Goal: Transaction & Acquisition: Purchase product/service

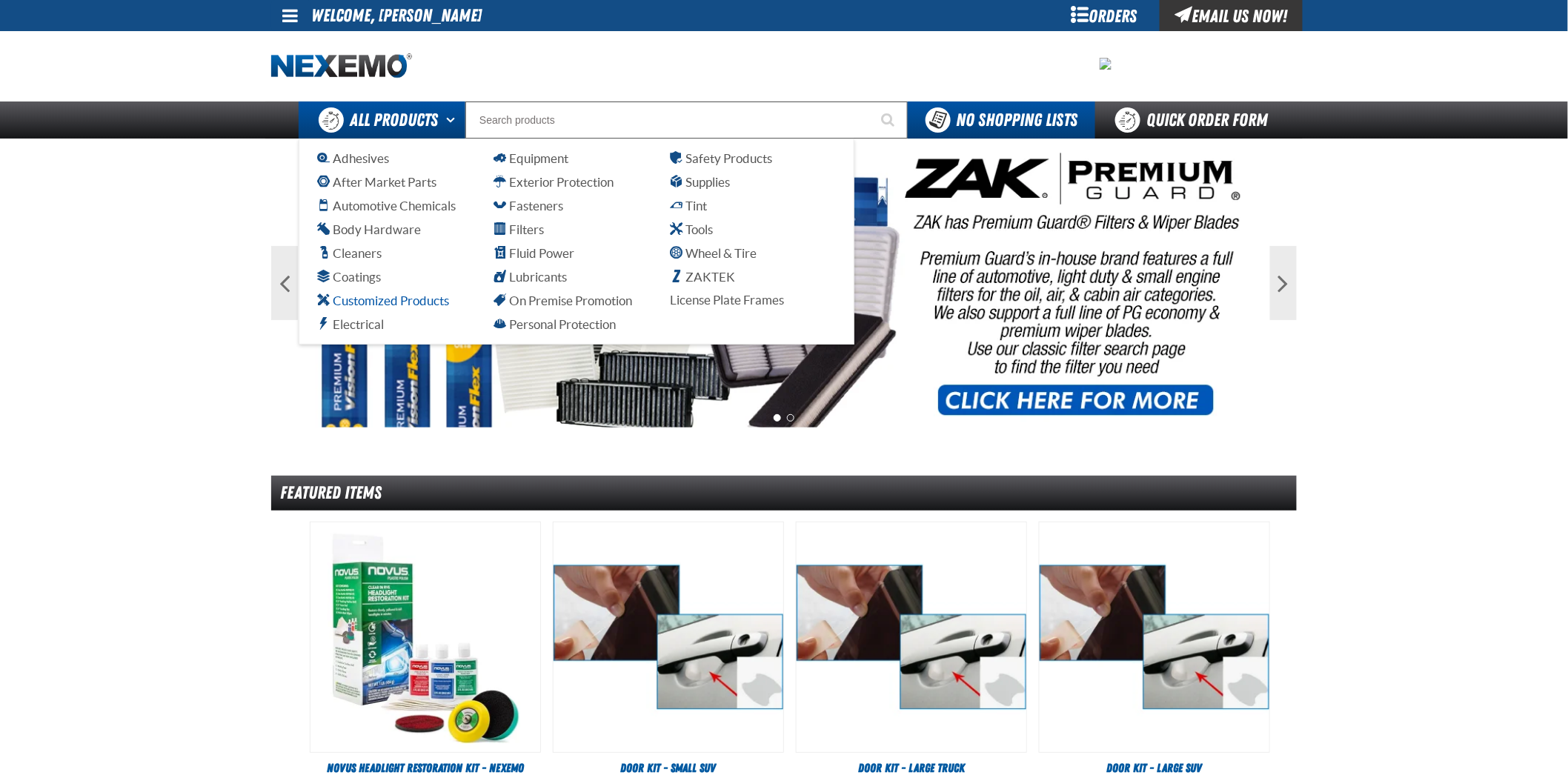
click at [410, 297] on span "Customized Products" at bounding box center [383, 300] width 132 height 14
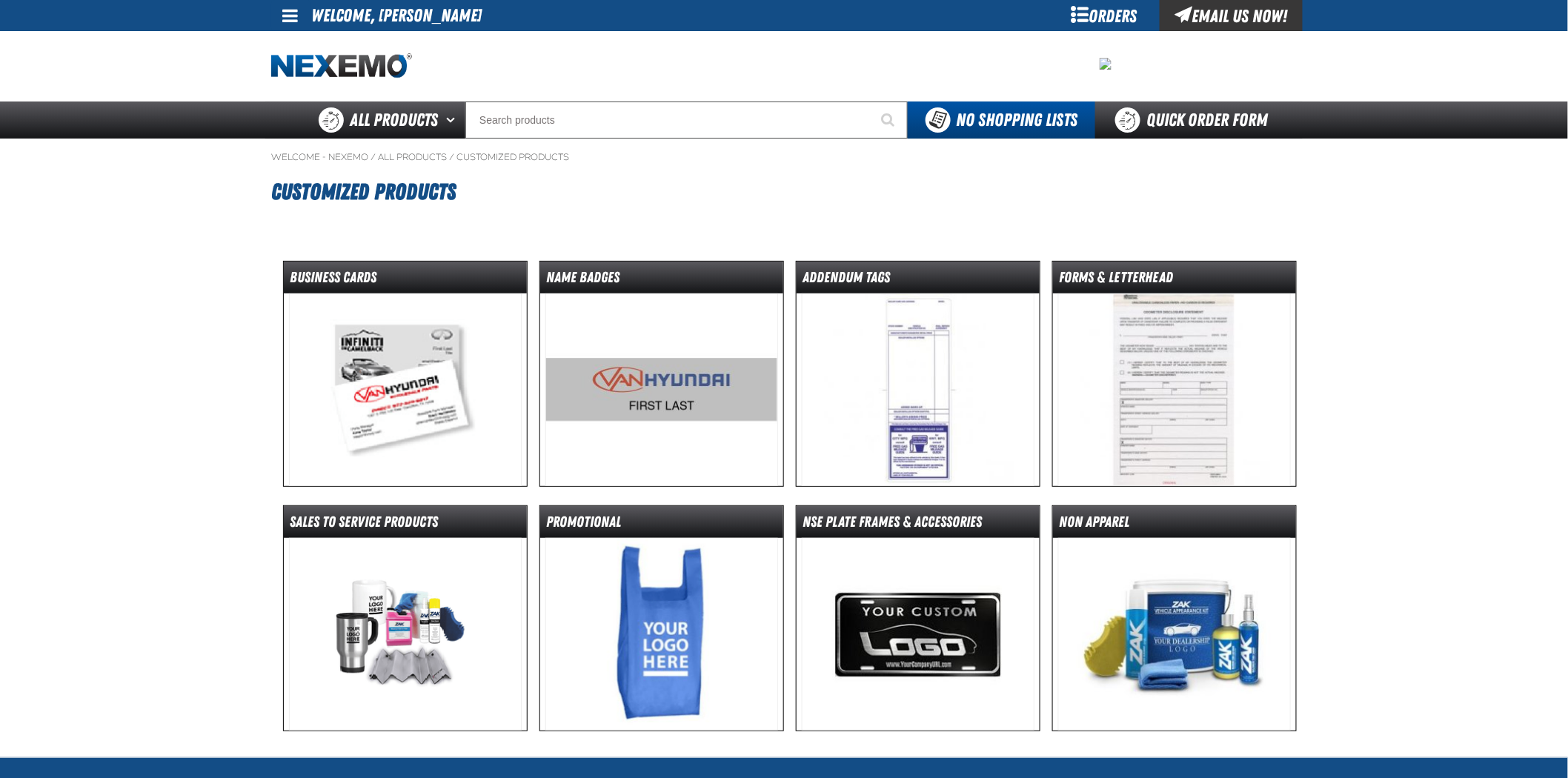
click at [401, 362] on img at bounding box center [405, 389] width 233 height 193
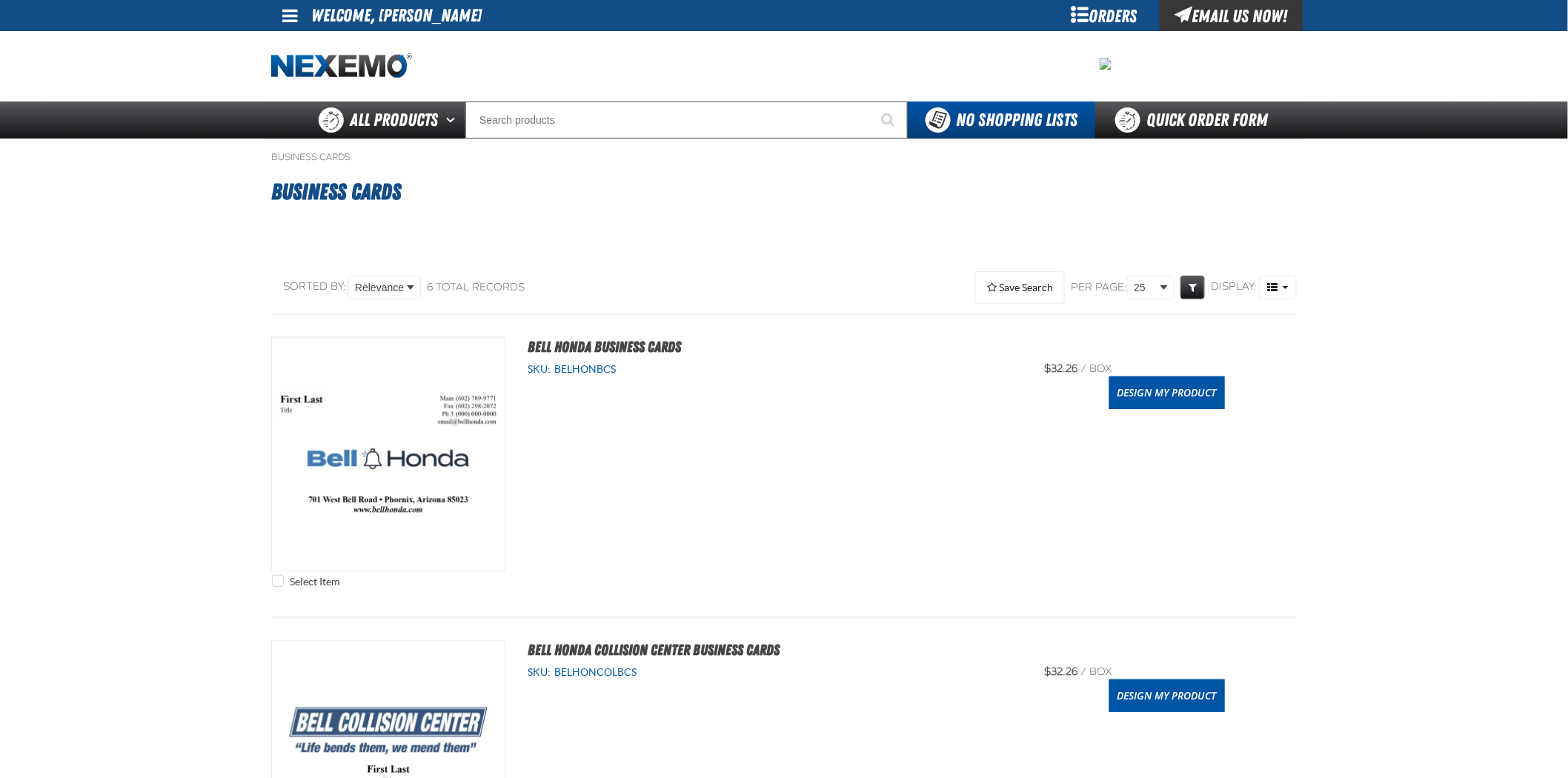
click at [1113, 11] on div "Orders" at bounding box center [1104, 15] width 111 height 31
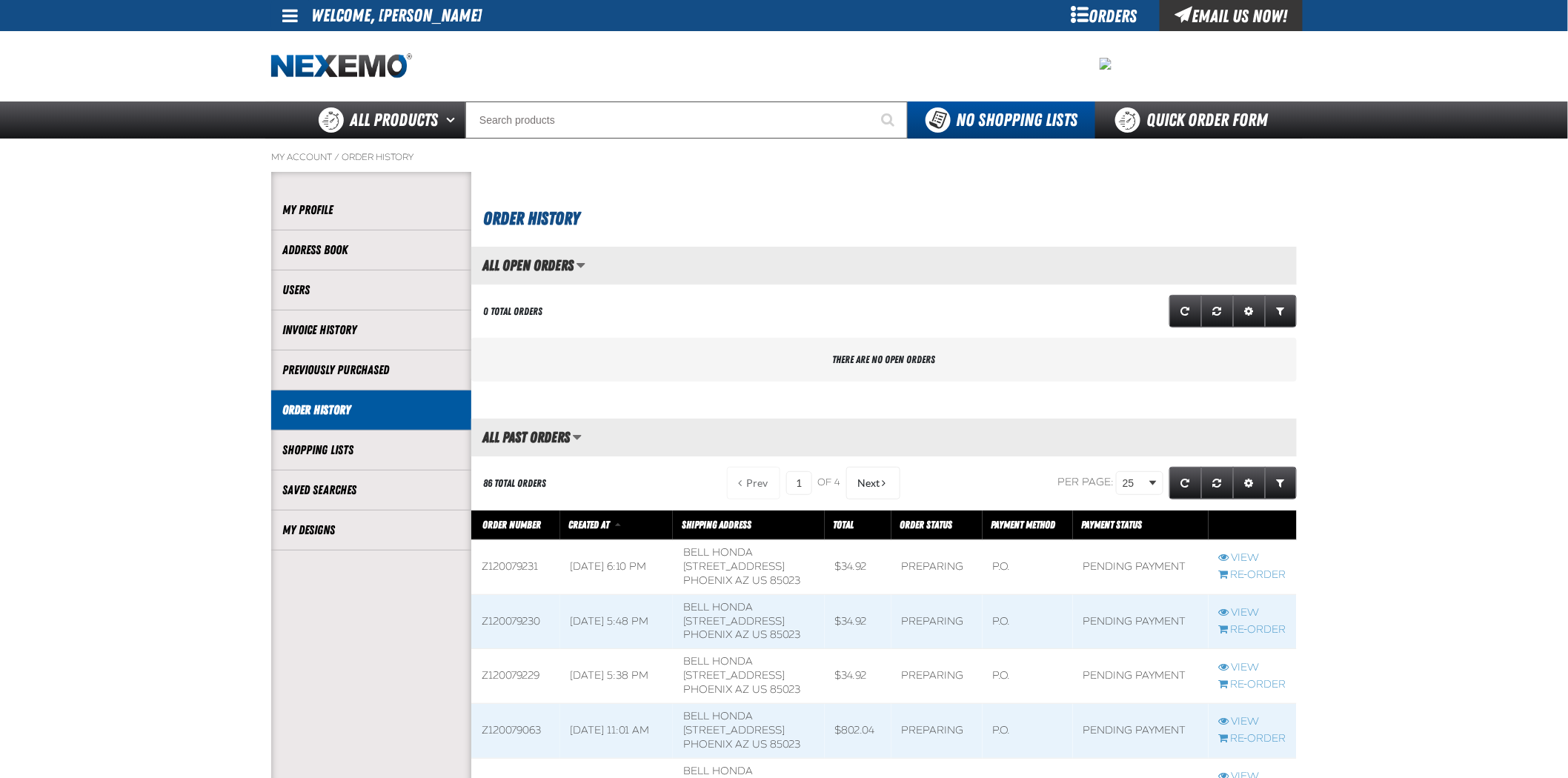
scroll to position [1, 1]
click at [366, 526] on link "My Designs" at bounding box center [372, 530] width 178 height 17
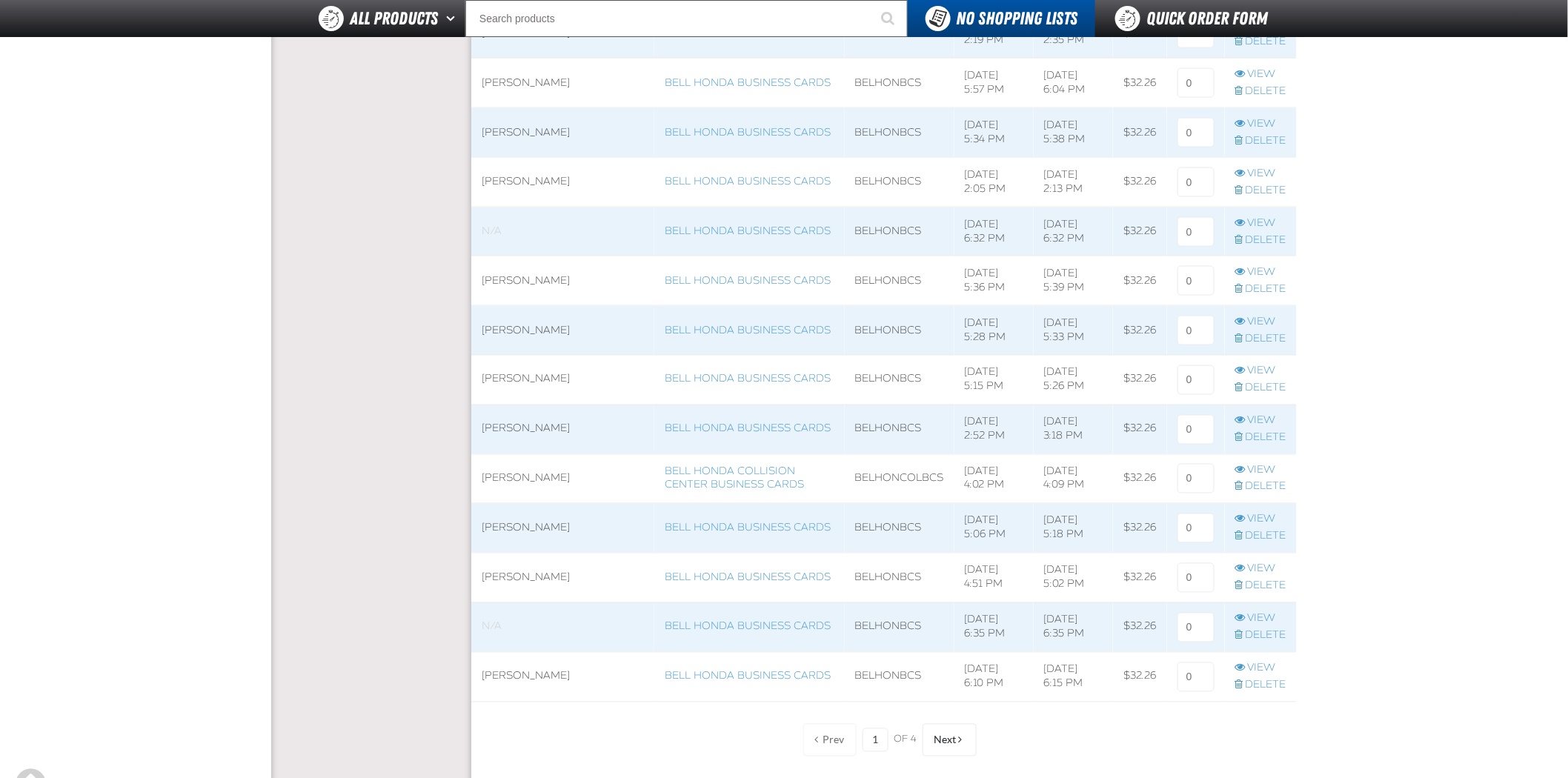
scroll to position [824, 0]
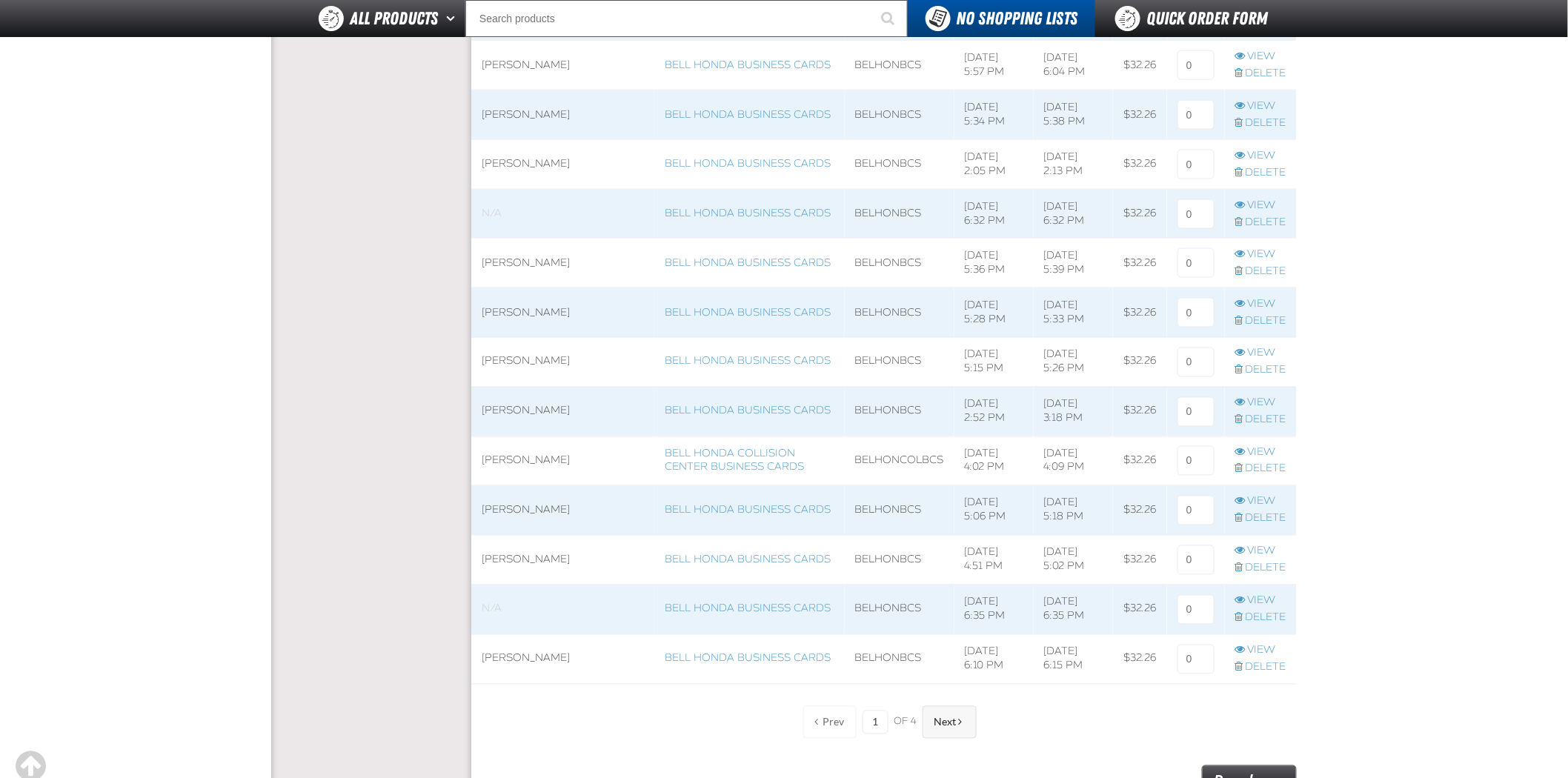
click at [959, 725] on span at bounding box center [961, 722] width 4 height 11
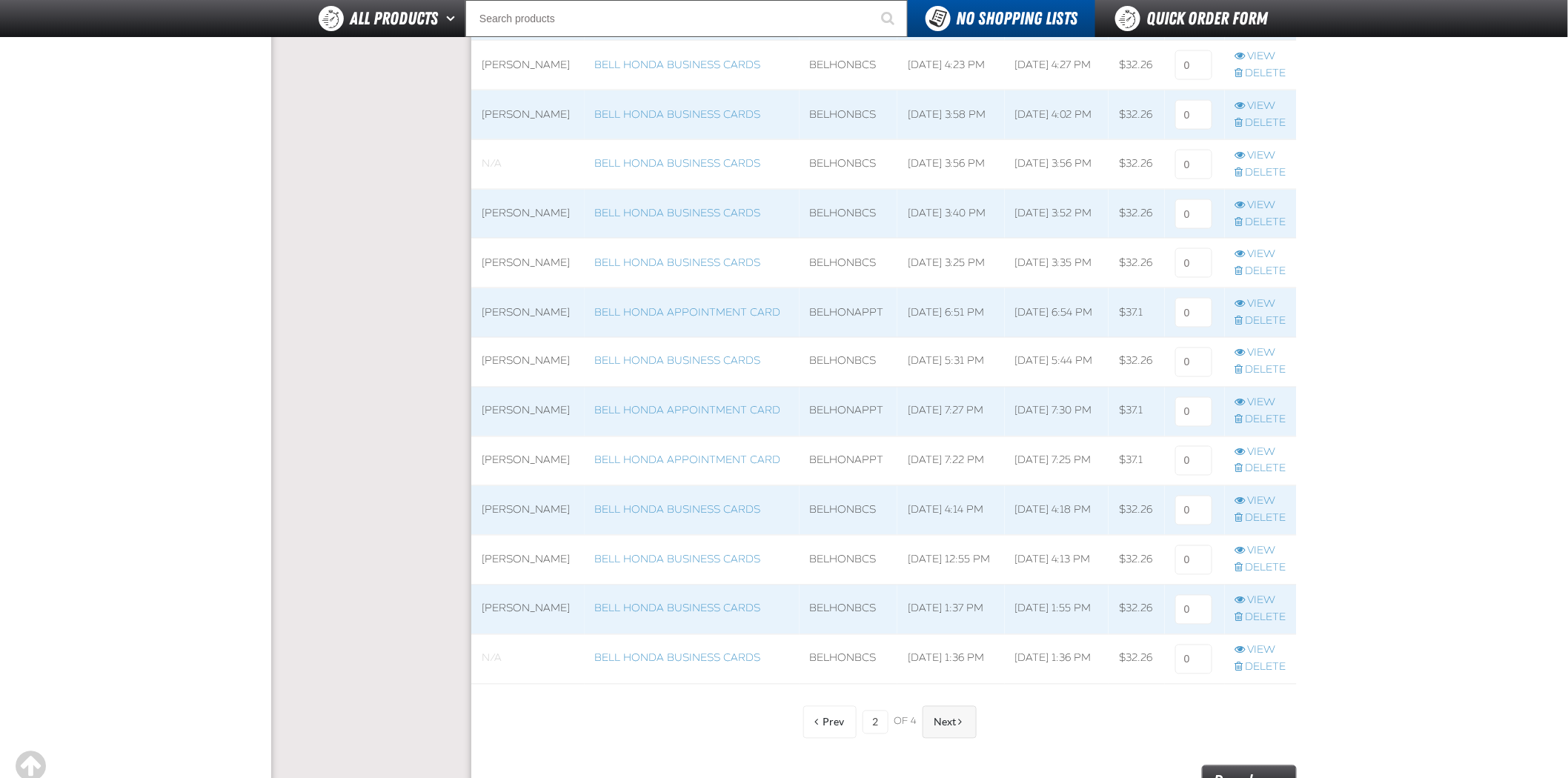
click at [966, 730] on button "Next" at bounding box center [949, 722] width 54 height 33
click at [967, 719] on button "Next" at bounding box center [949, 722] width 54 height 33
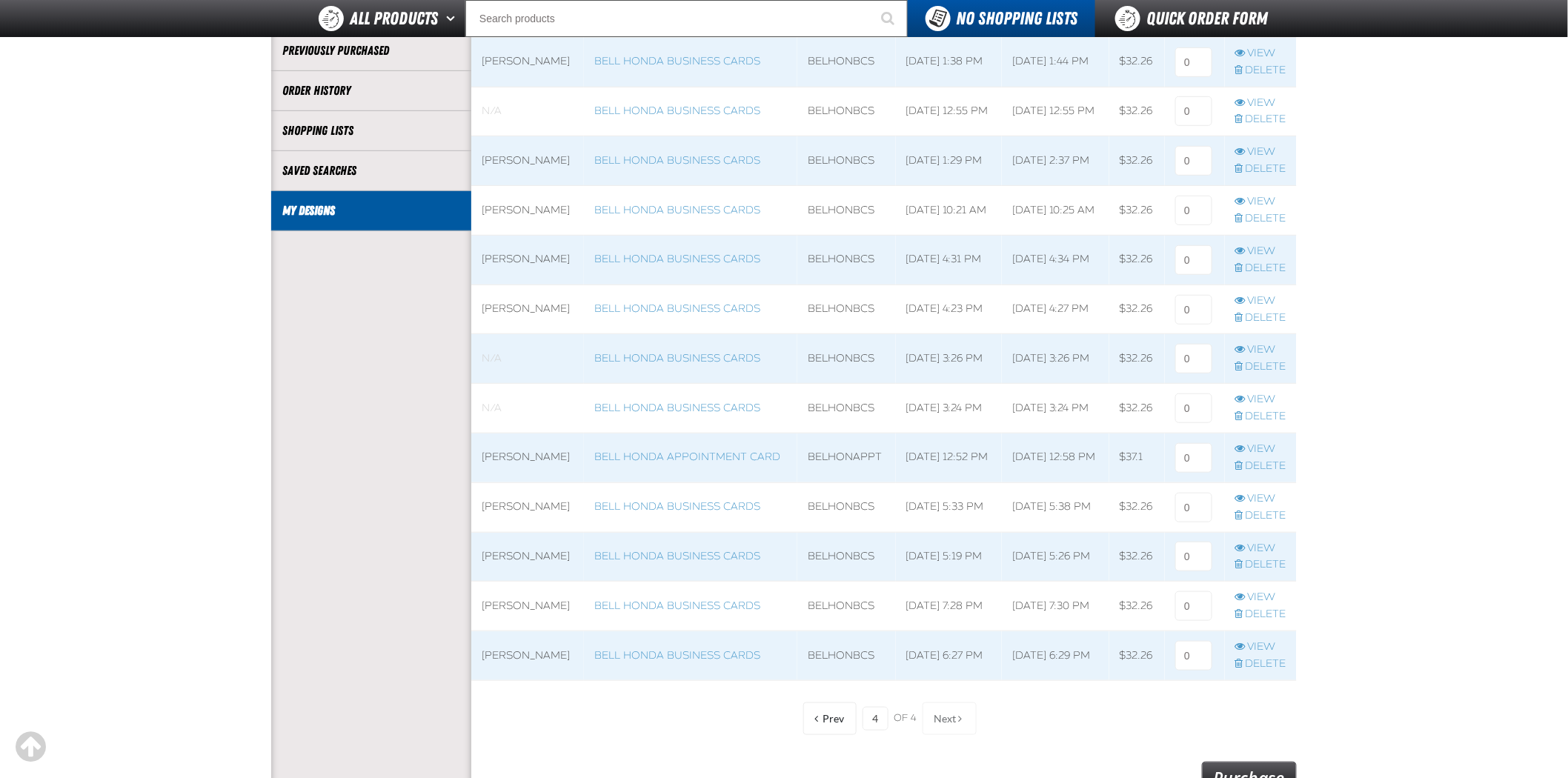
scroll to position [254, 0]
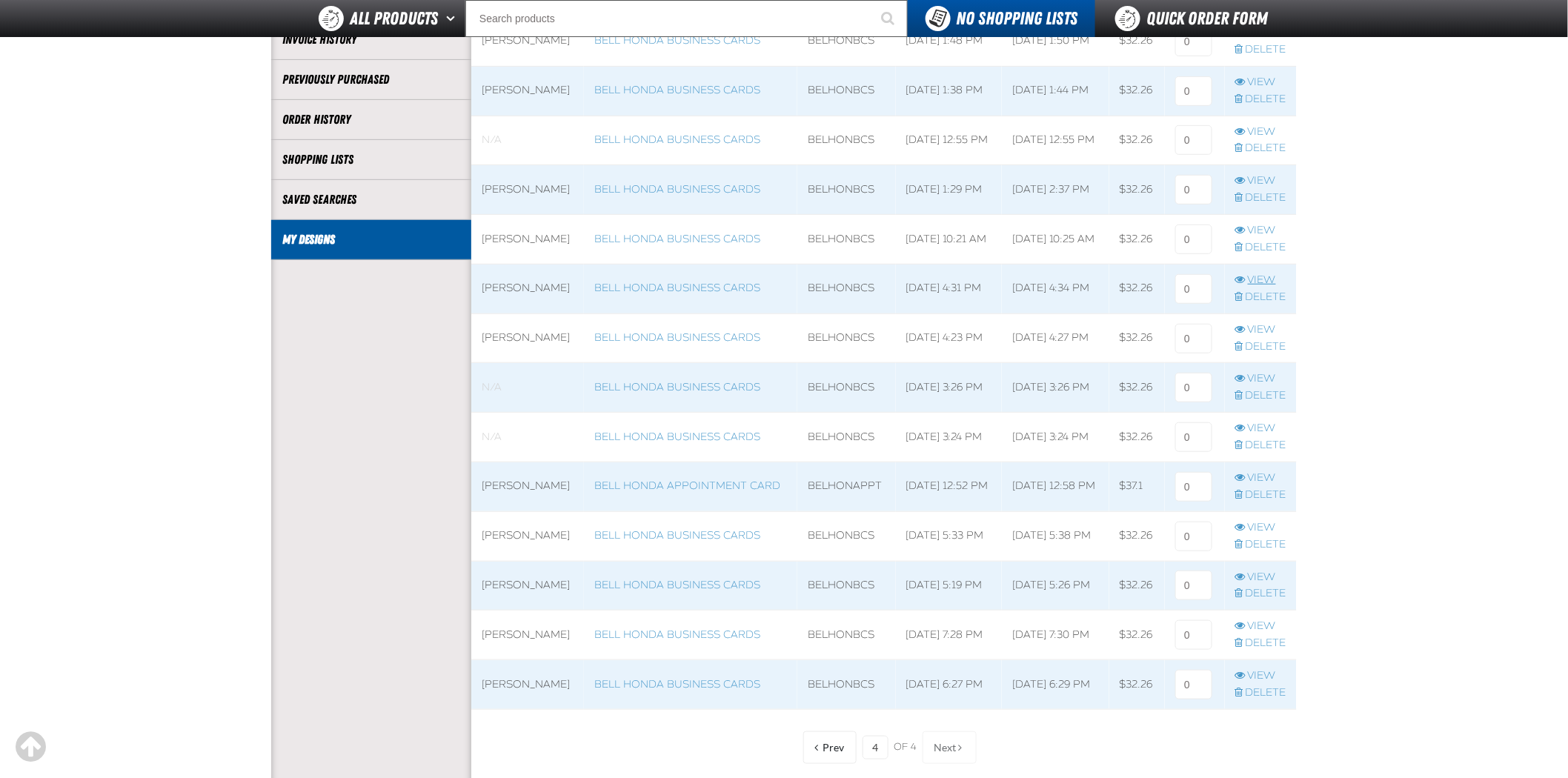
click at [1261, 278] on link "View" at bounding box center [1261, 280] width 51 height 14
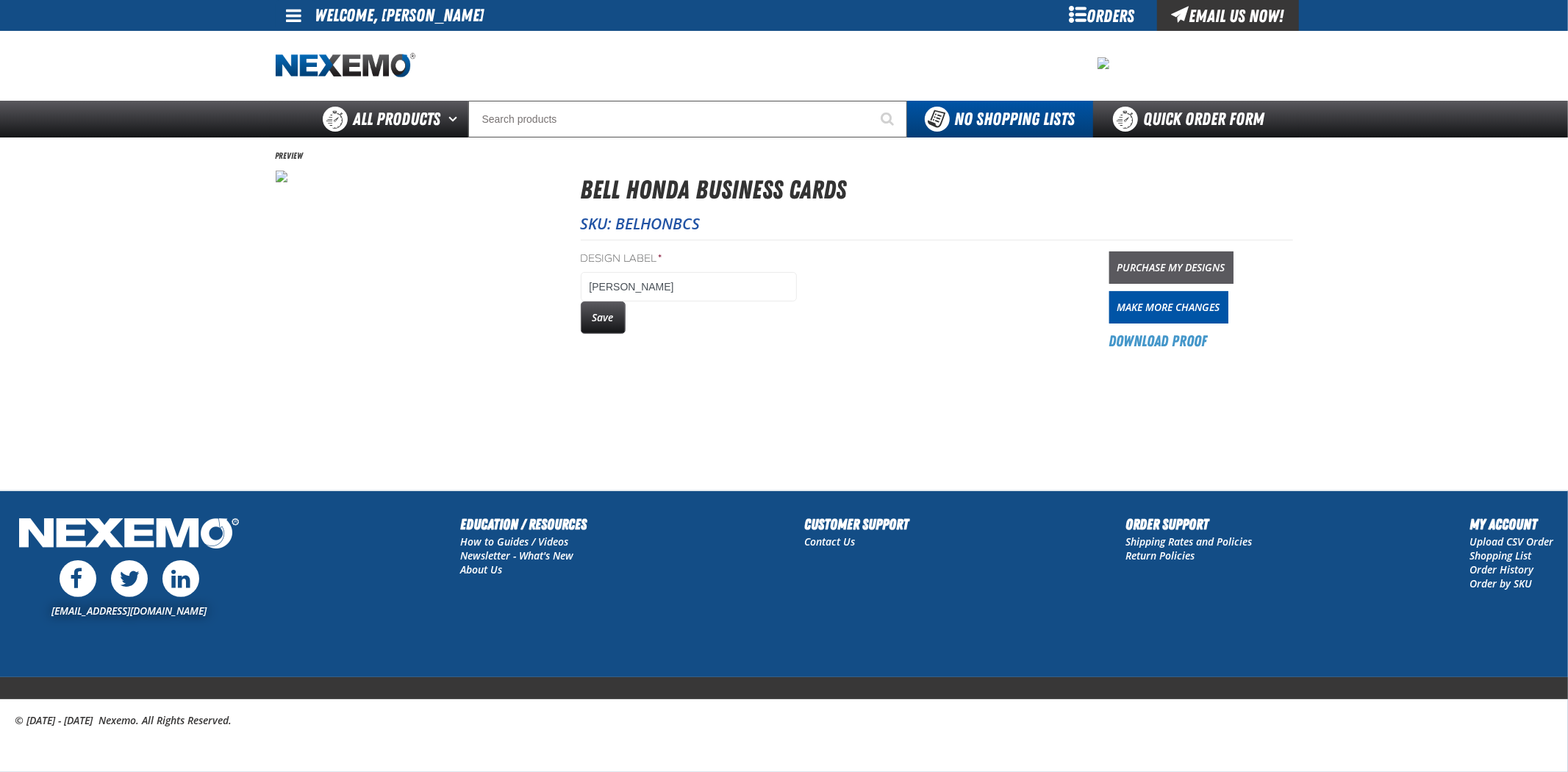
click at [1177, 263] on link "Purchase My Designs" at bounding box center [1171, 268] width 124 height 32
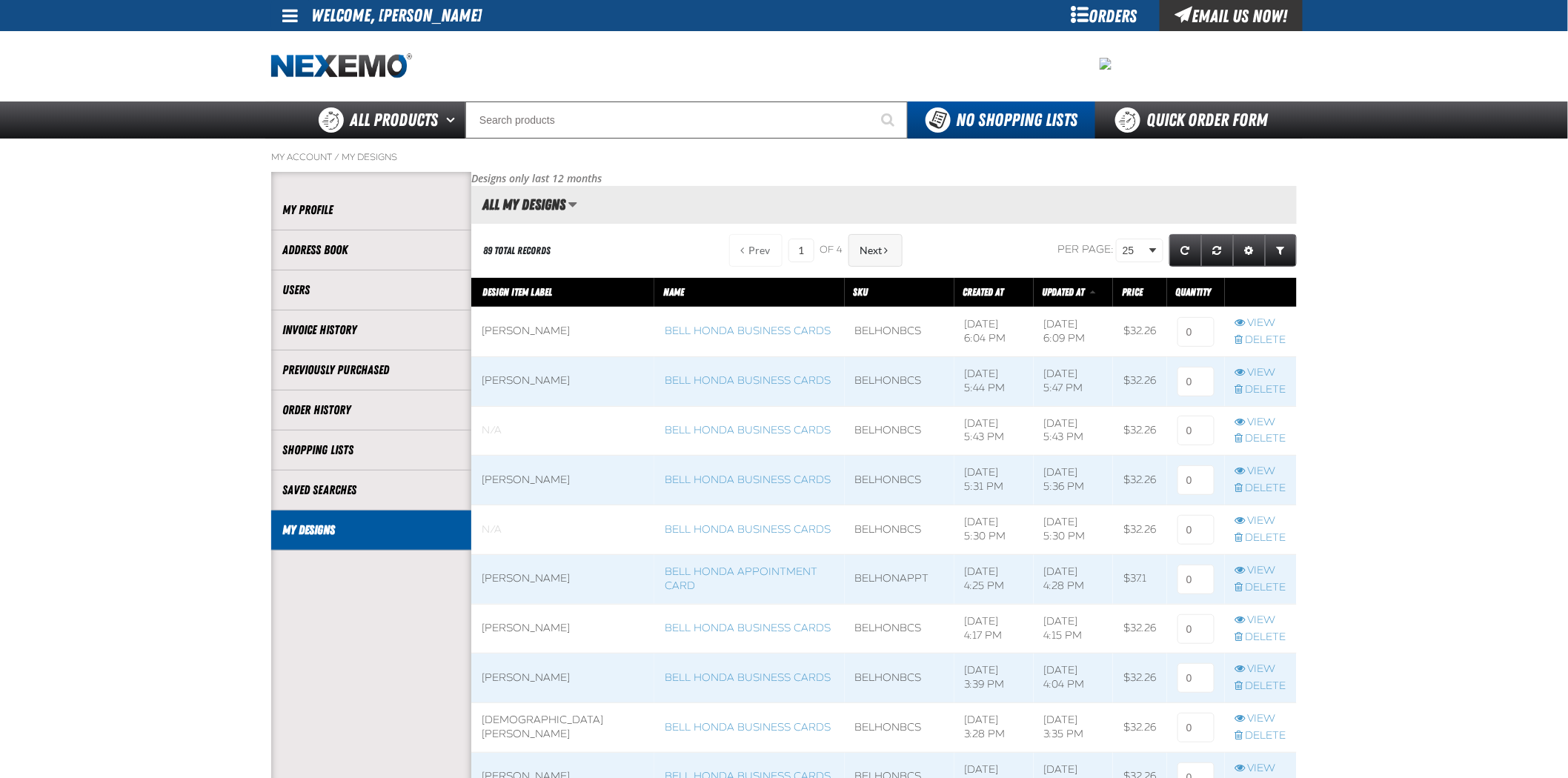
click at [872, 248] on span "Next" at bounding box center [871, 250] width 22 height 11
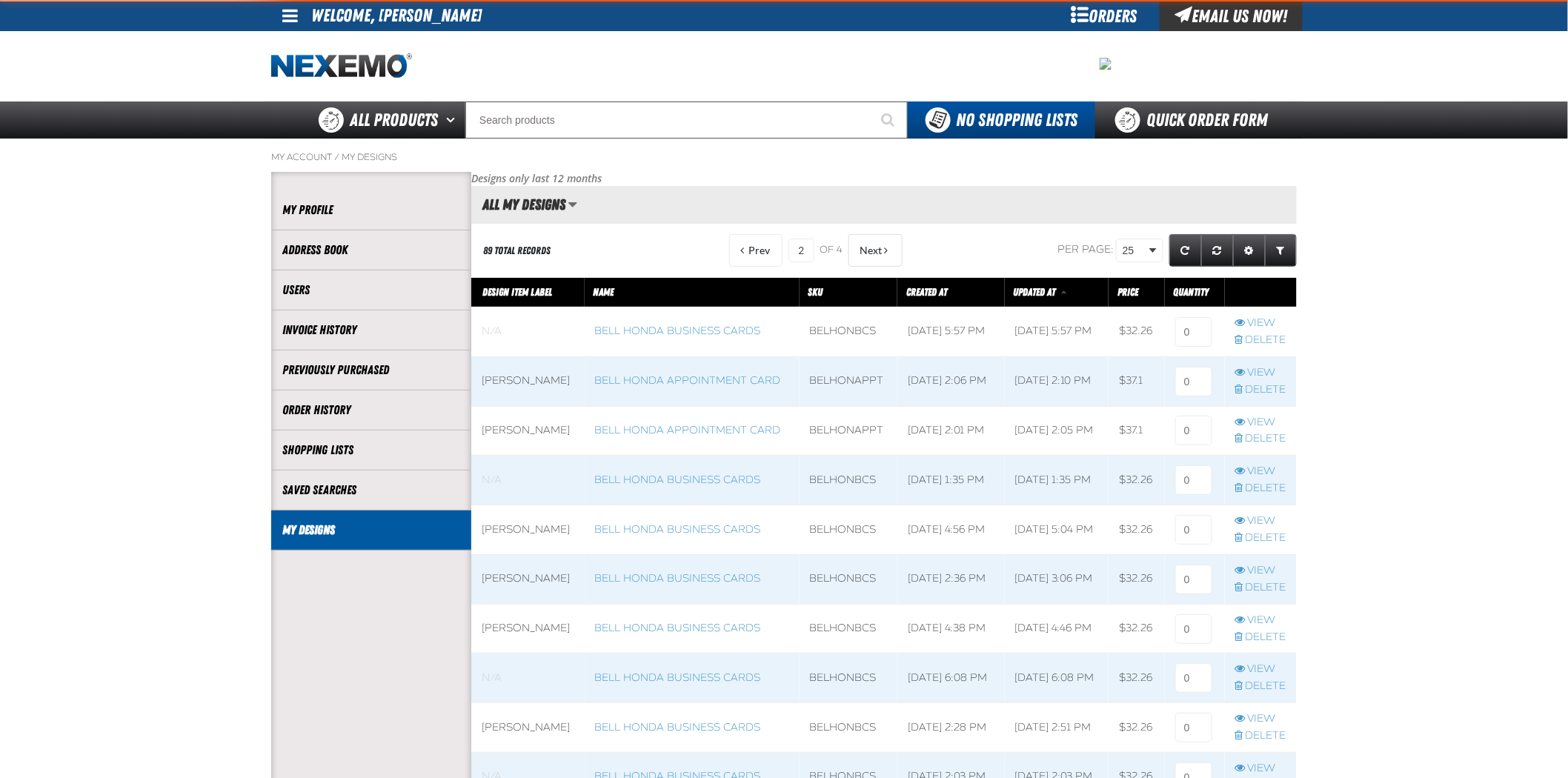
click at [872, 248] on span "Next" at bounding box center [871, 250] width 22 height 11
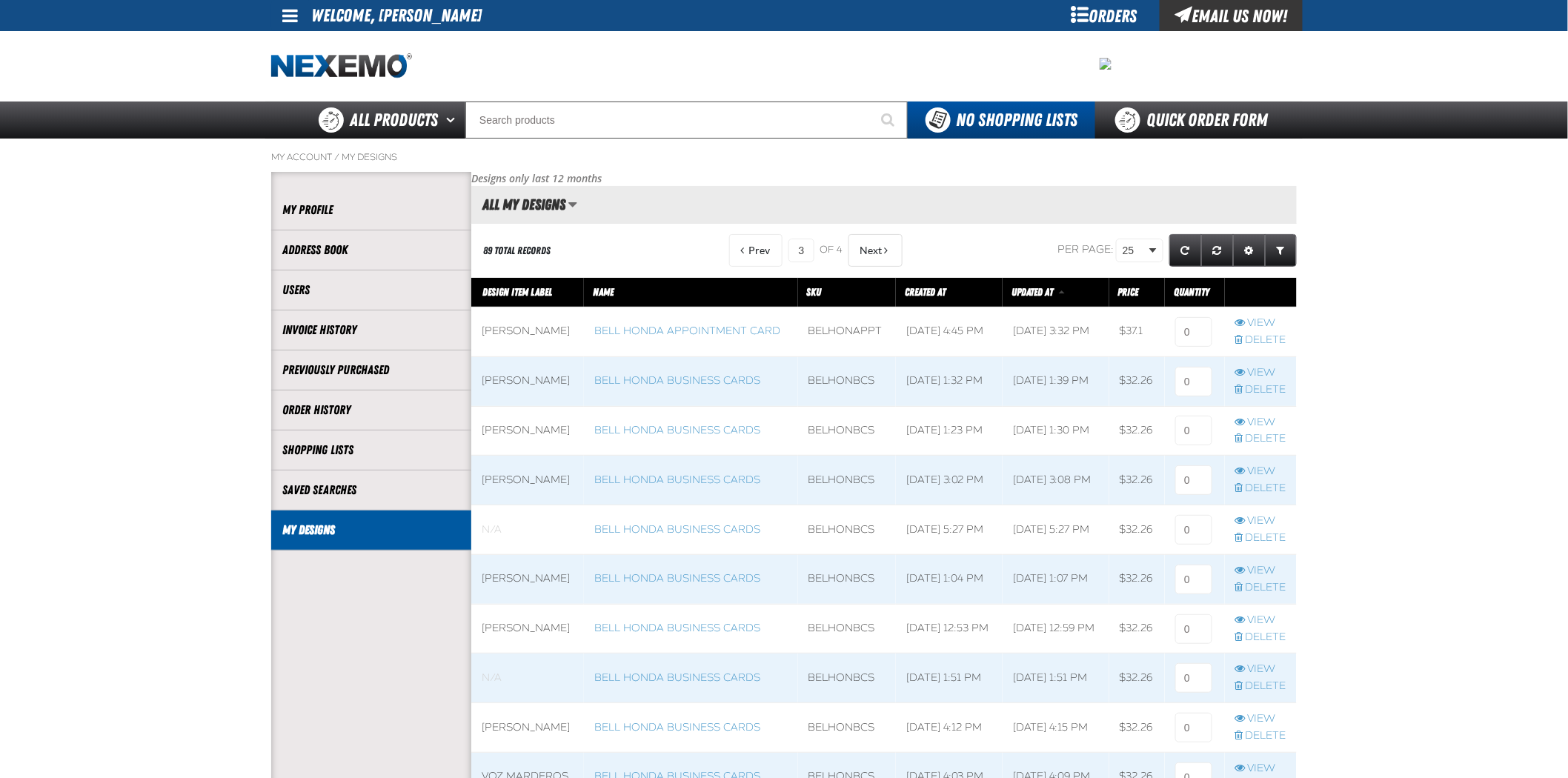
click at [872, 248] on span "Next" at bounding box center [871, 250] width 22 height 11
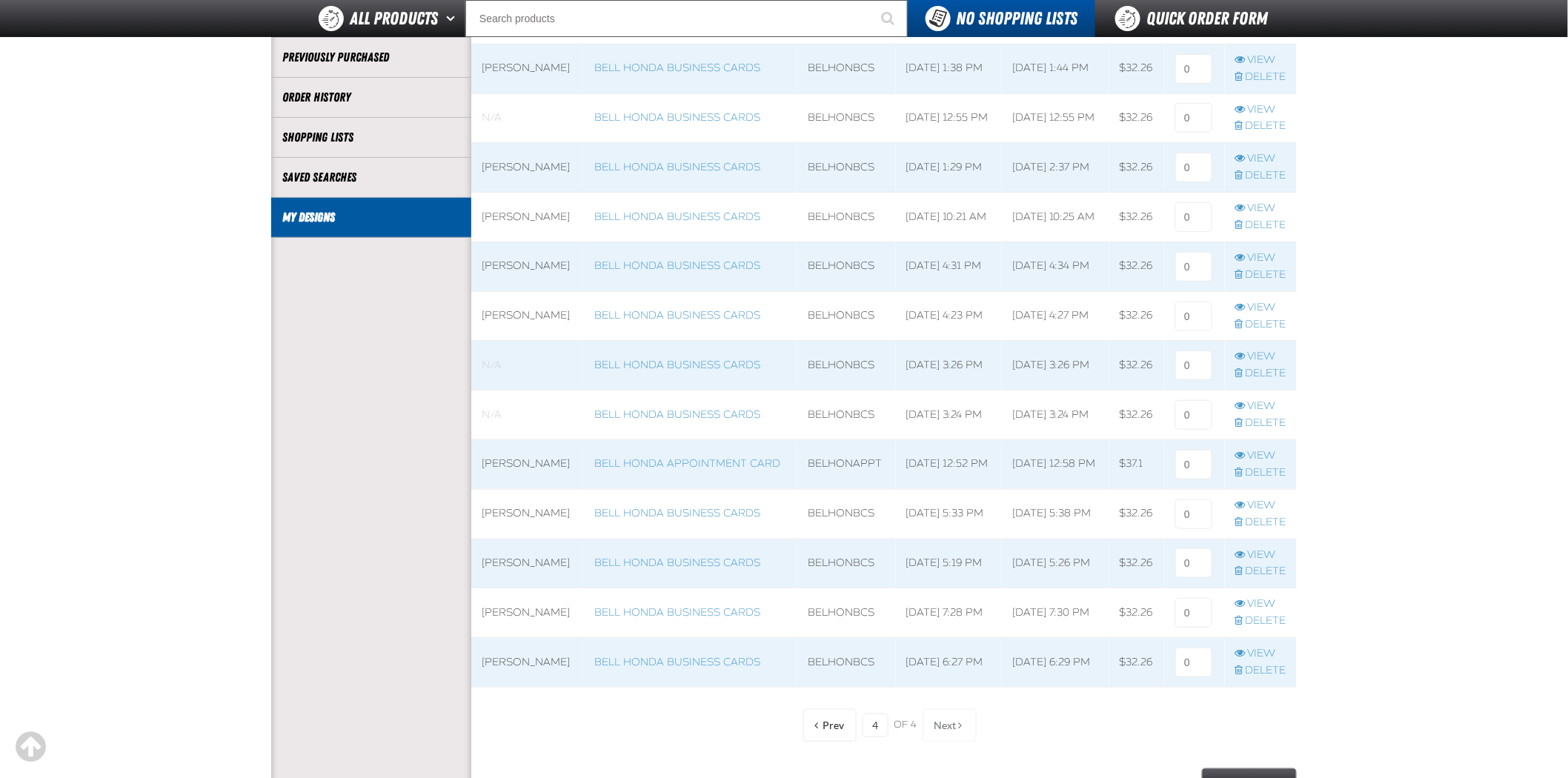
scroll to position [247, 0]
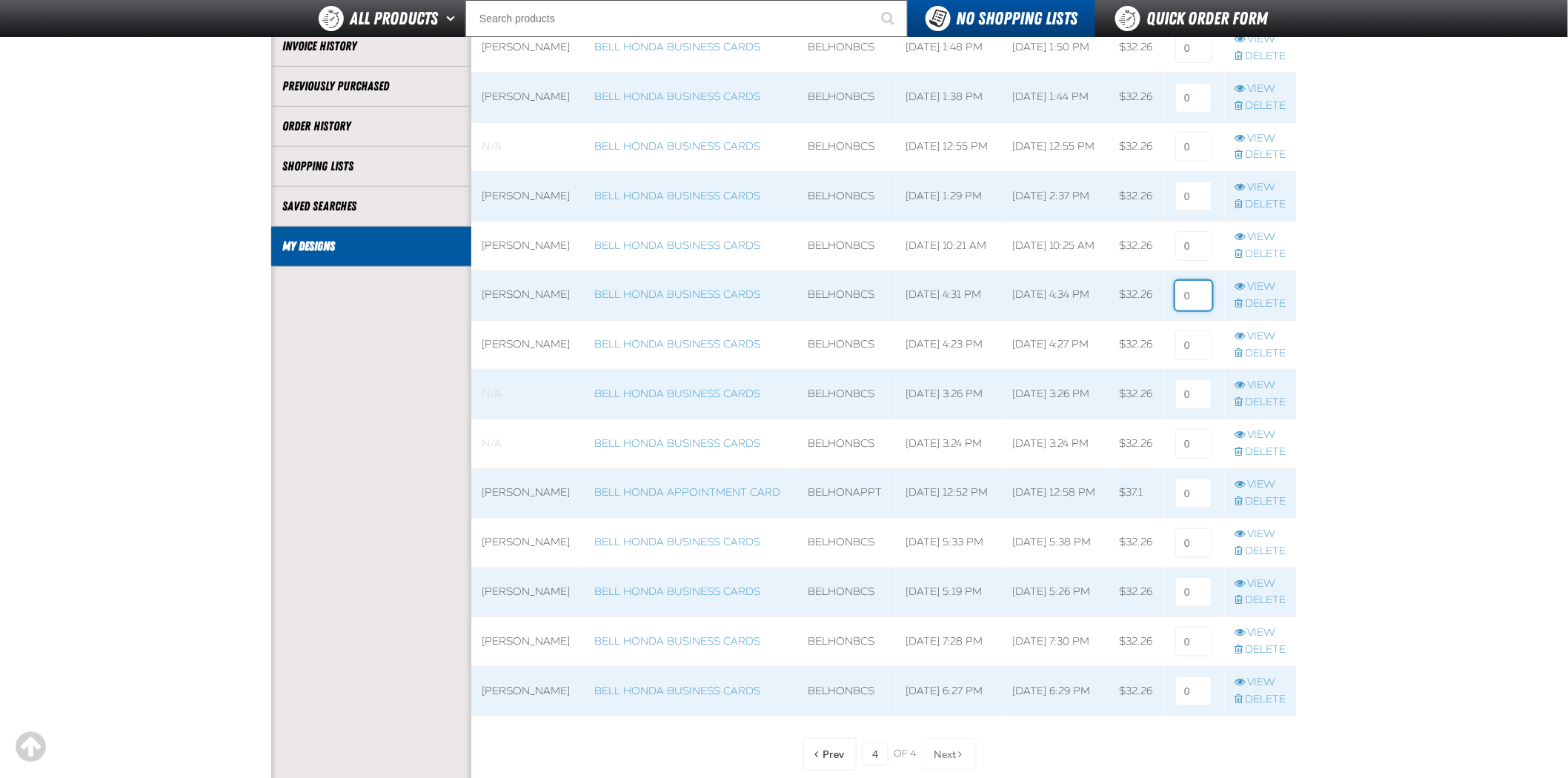
click at [1209, 291] on input at bounding box center [1194, 296] width 37 height 30
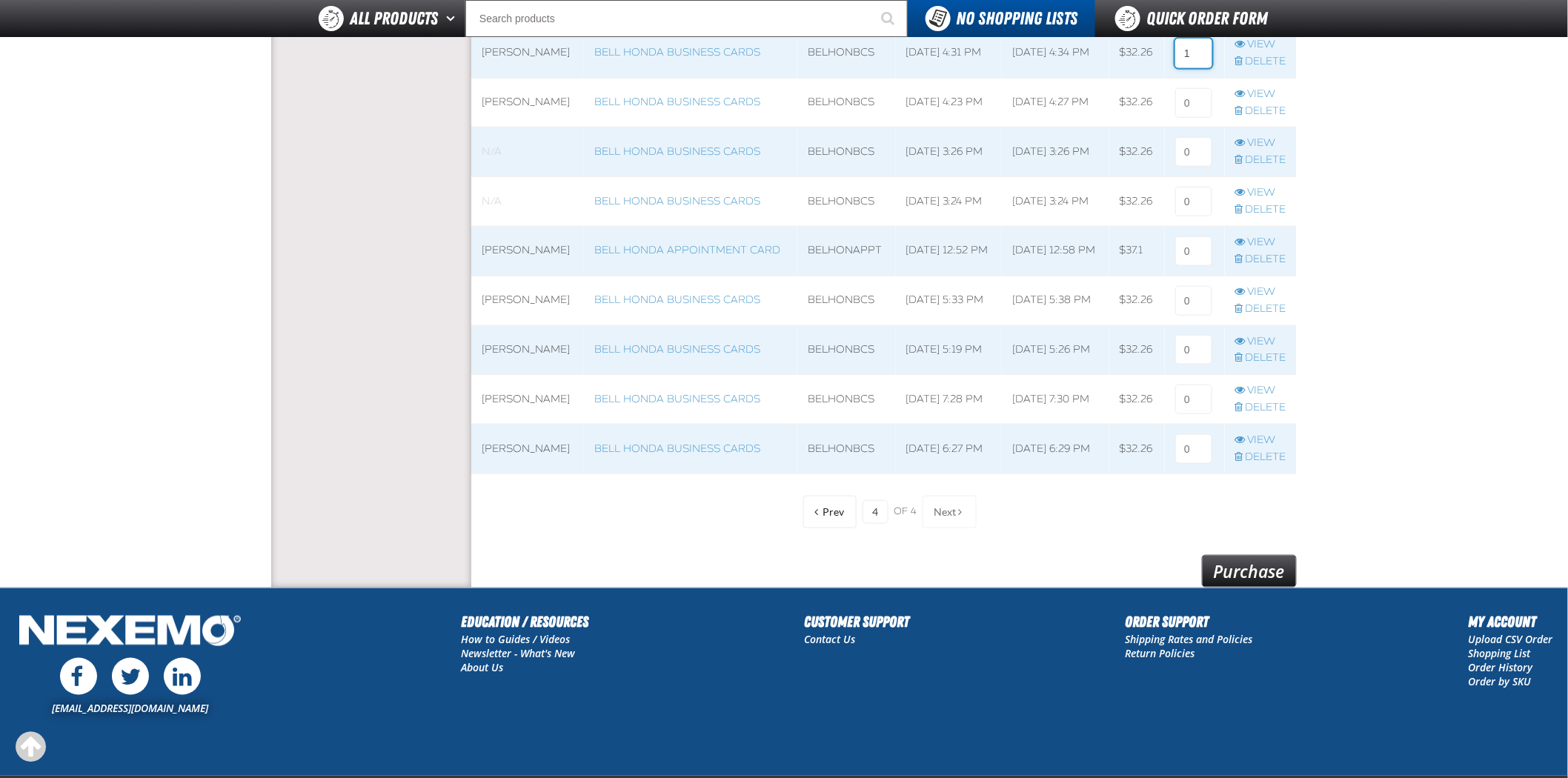
scroll to position [582, 0]
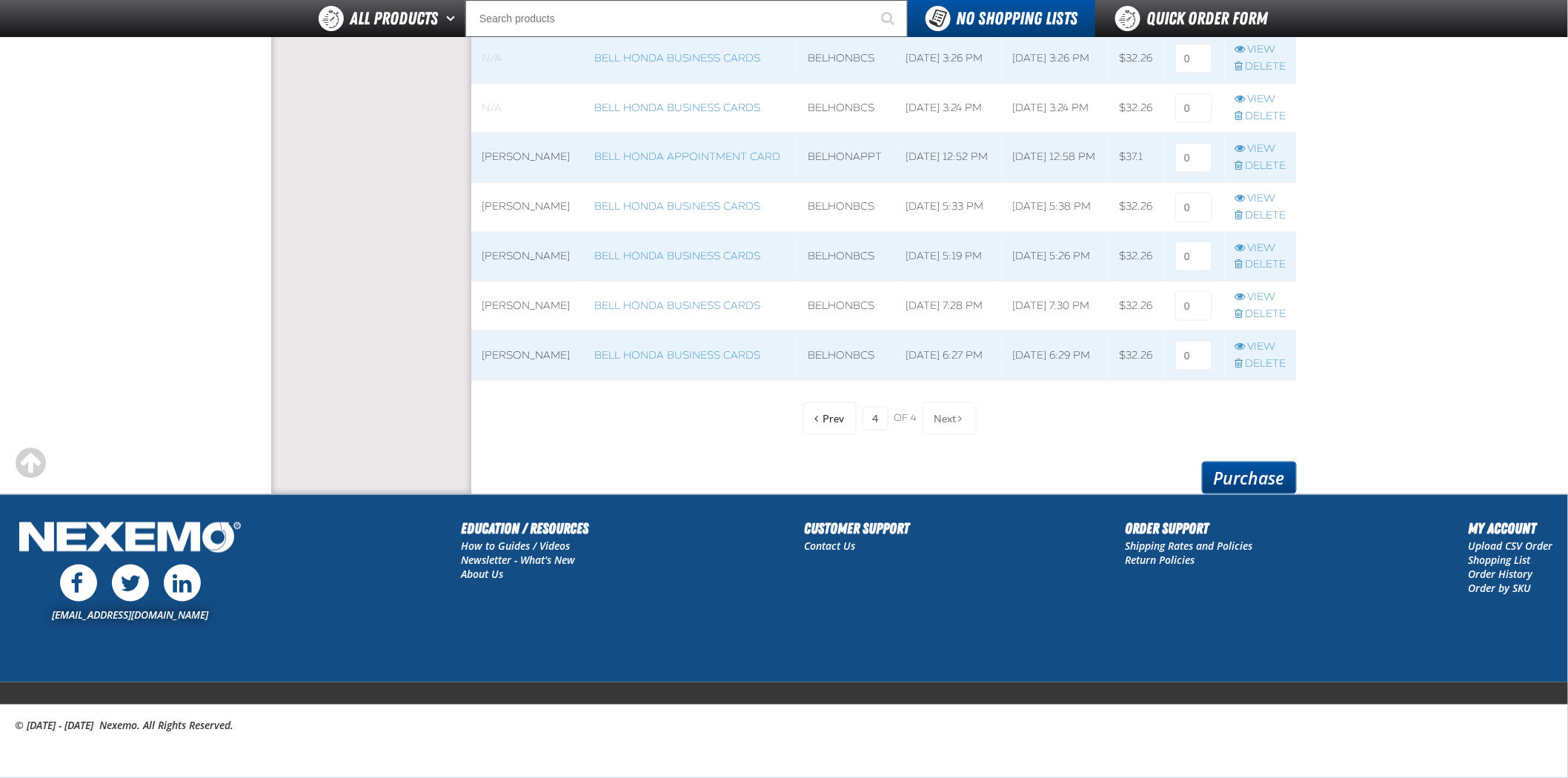
type input "1"
click at [1242, 468] on link "Purchase" at bounding box center [1249, 478] width 95 height 33
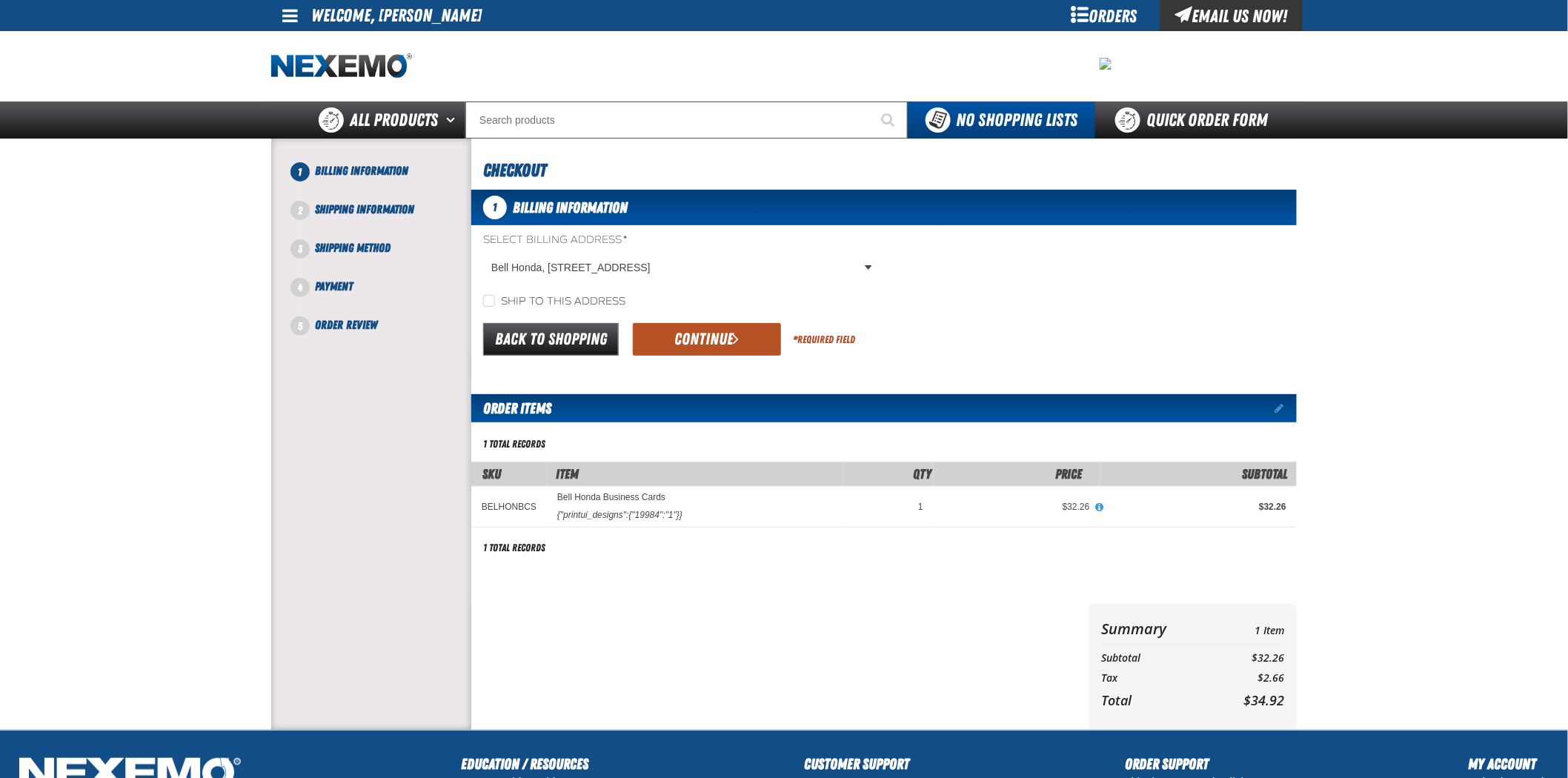
click at [692, 345] on button "Continue" at bounding box center [706, 339] width 148 height 33
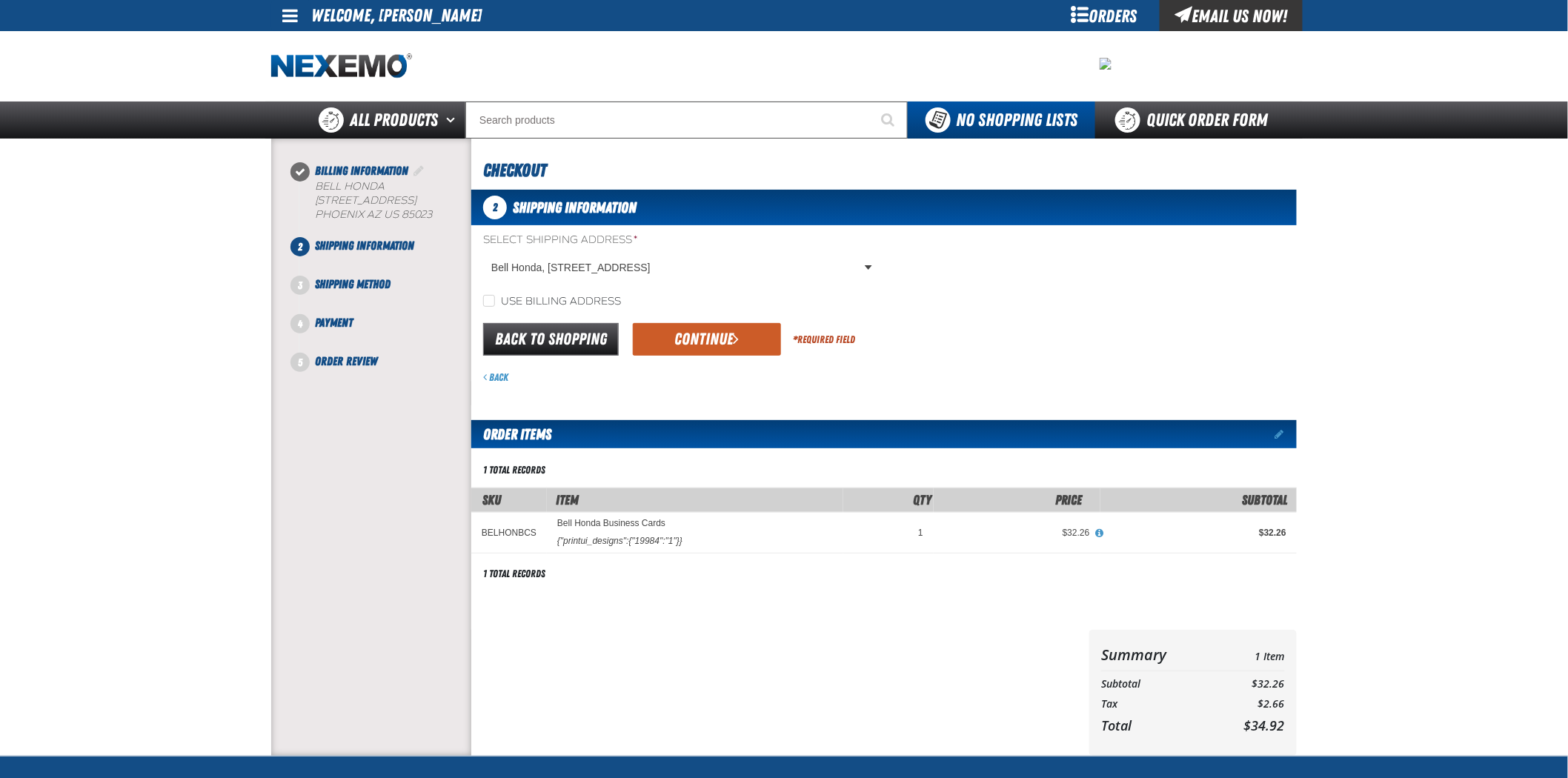
click at [692, 345] on button "Continue" at bounding box center [706, 339] width 148 height 33
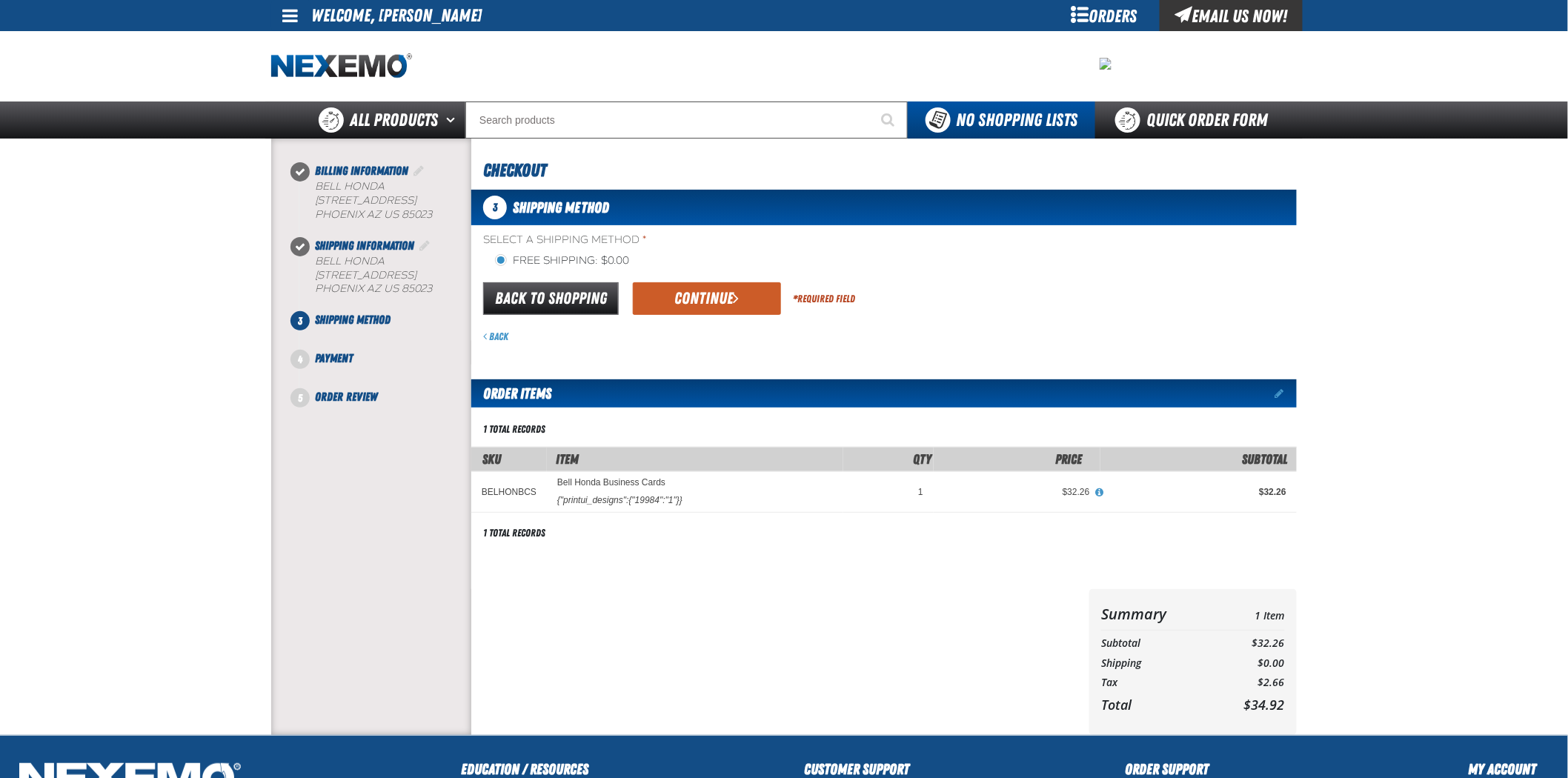
click at [697, 320] on form "flat_rate_2 primary Back to Shopping Continue * Required Field Back" at bounding box center [884, 312] width 825 height 63
click at [694, 310] on button "Continue" at bounding box center [706, 299] width 148 height 33
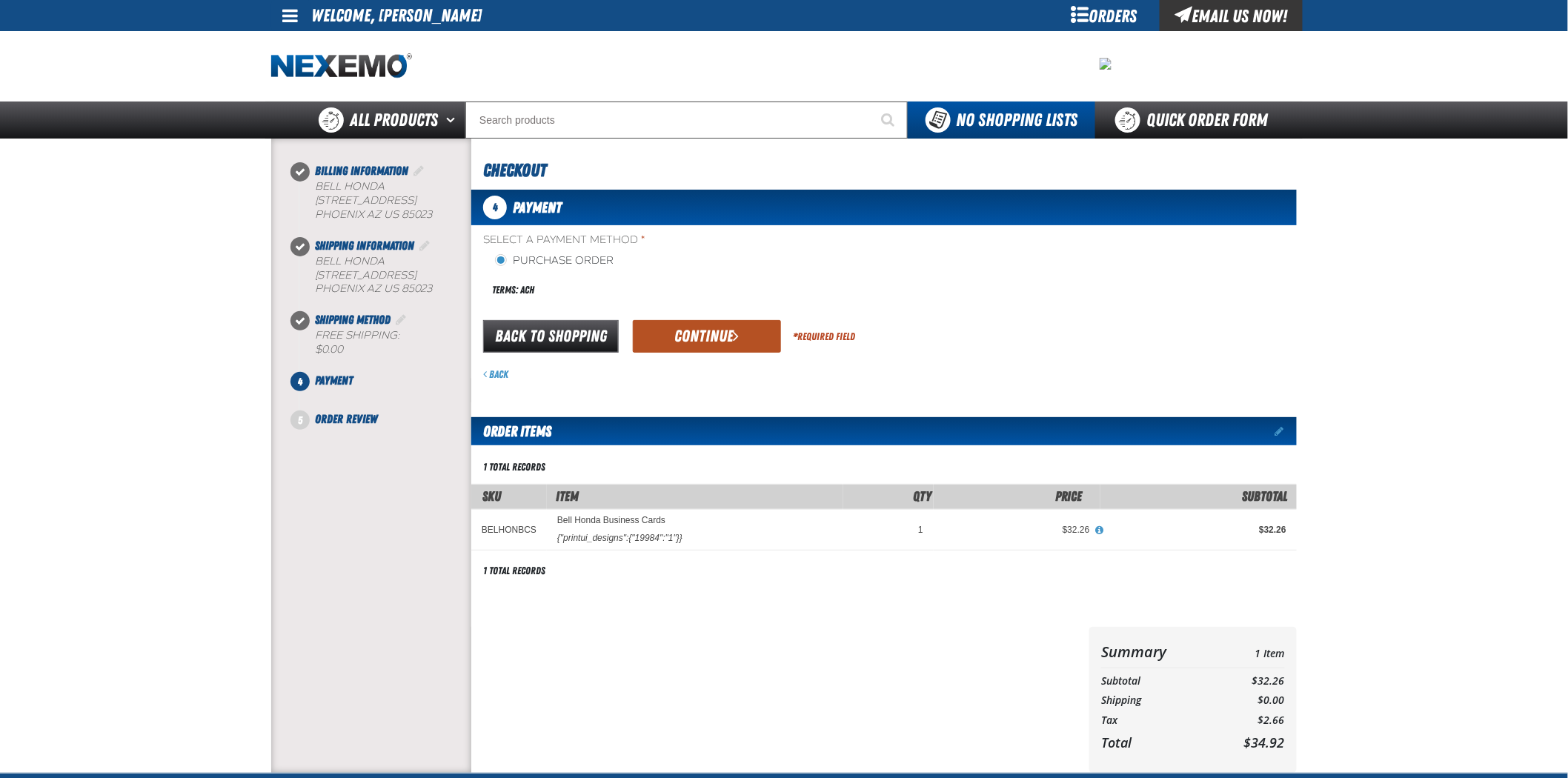
click at [701, 328] on button "Continue" at bounding box center [706, 336] width 148 height 33
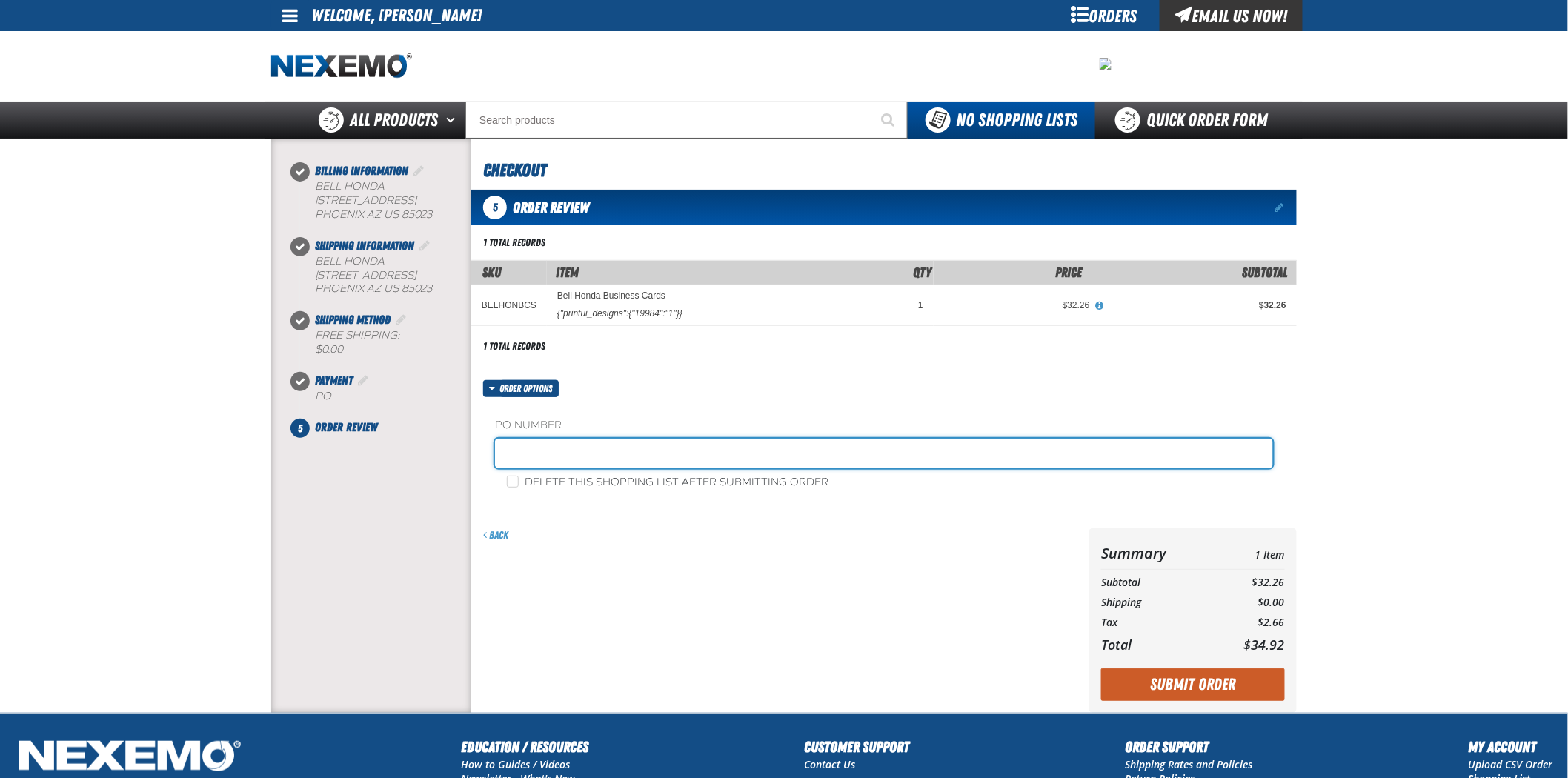
click at [684, 455] on input "text" at bounding box center [884, 454] width 778 height 30
type input "092525FS"
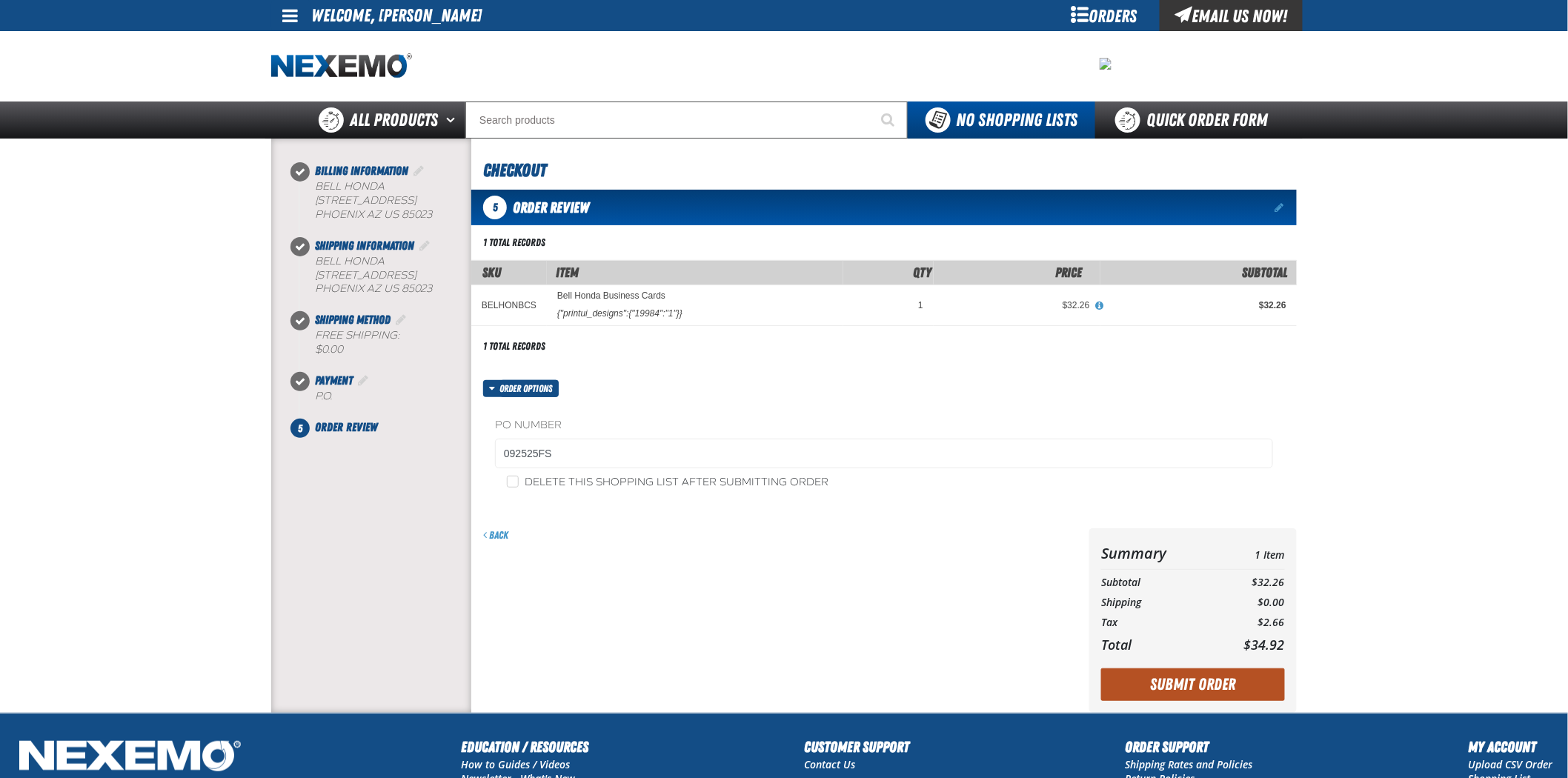
click at [1241, 690] on button "Submit Order" at bounding box center [1193, 685] width 184 height 33
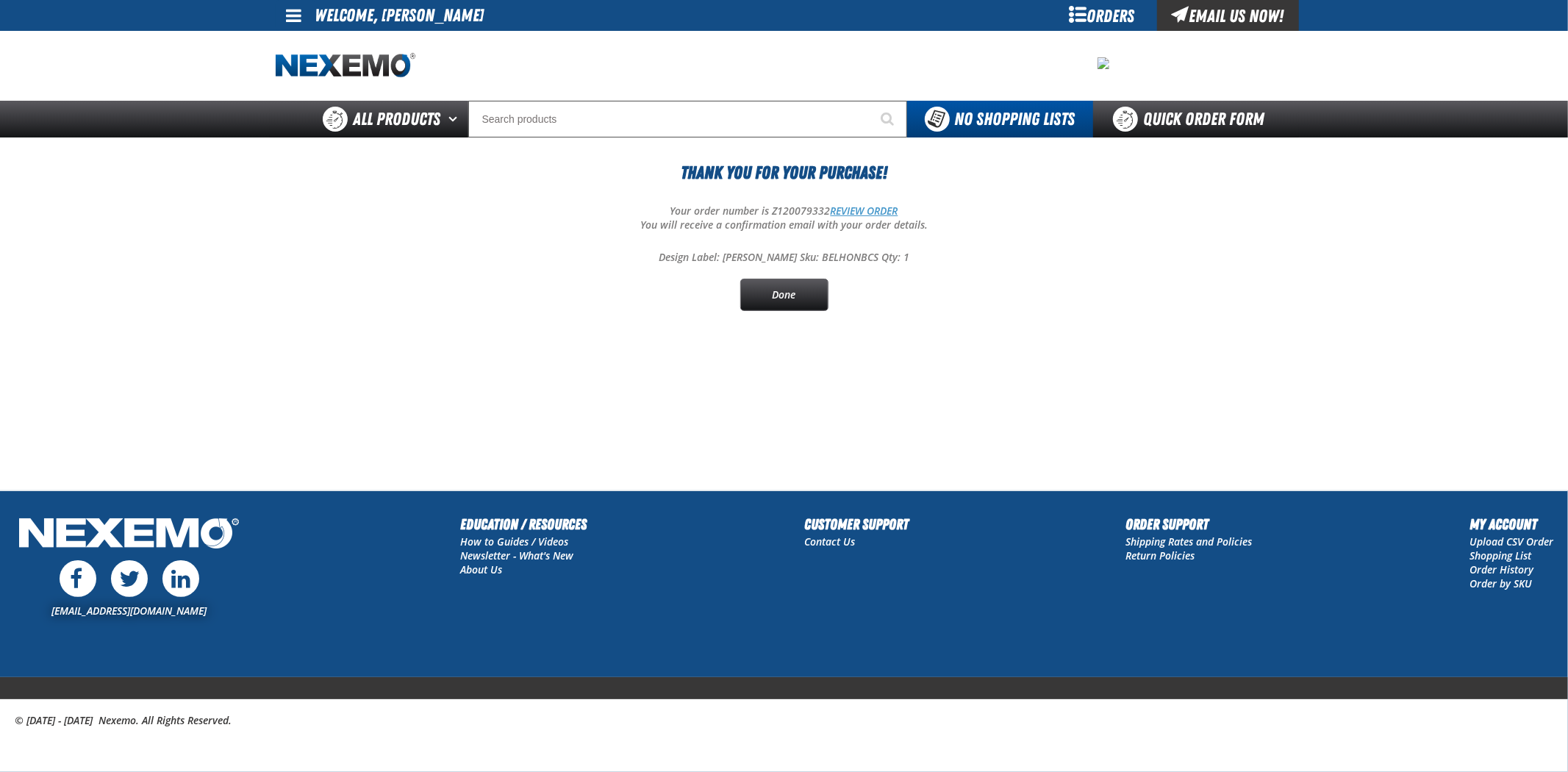
click at [892, 211] on link "REVIEW ORDER" at bounding box center [864, 211] width 67 height 14
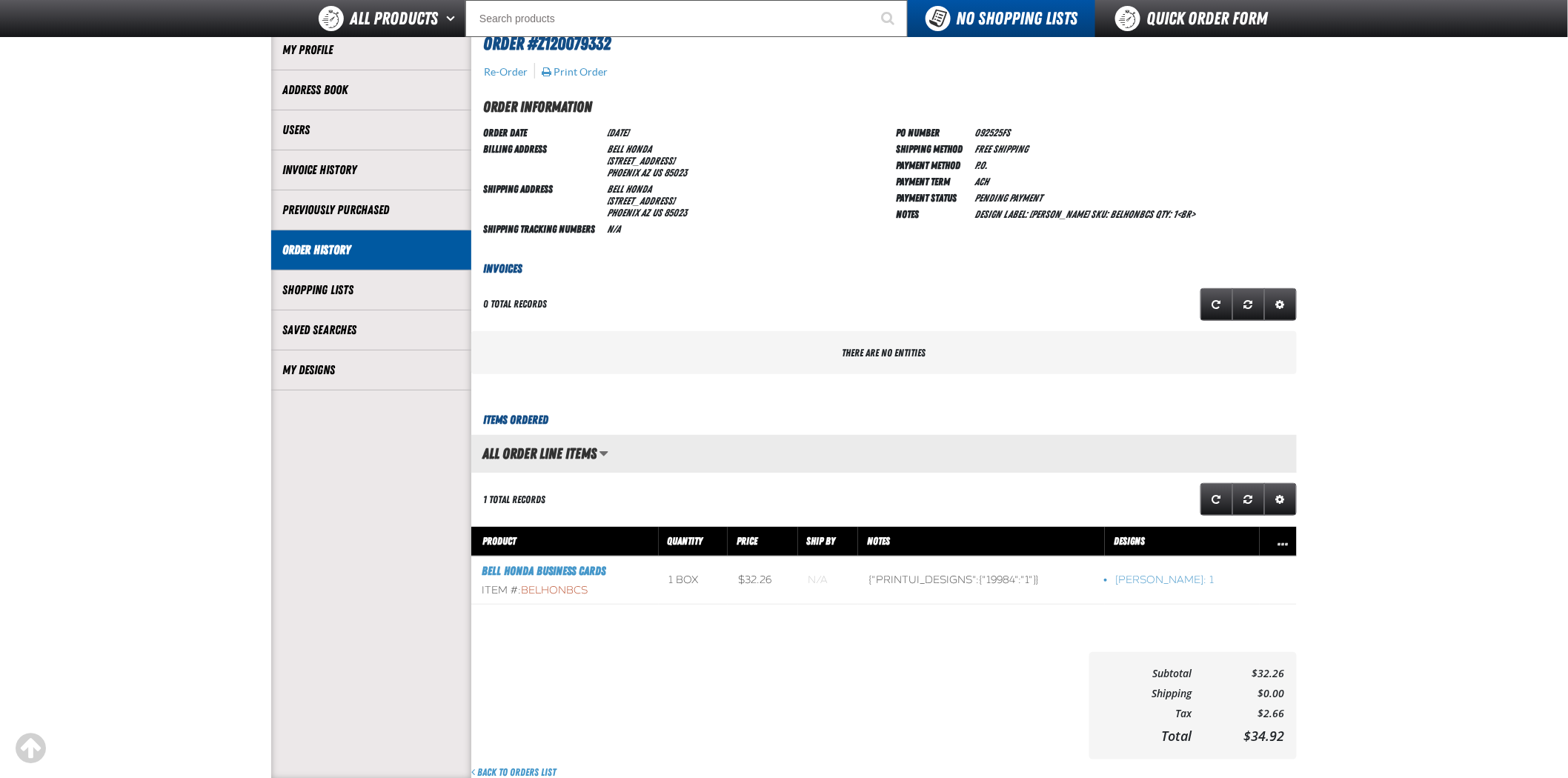
scroll to position [82, 0]
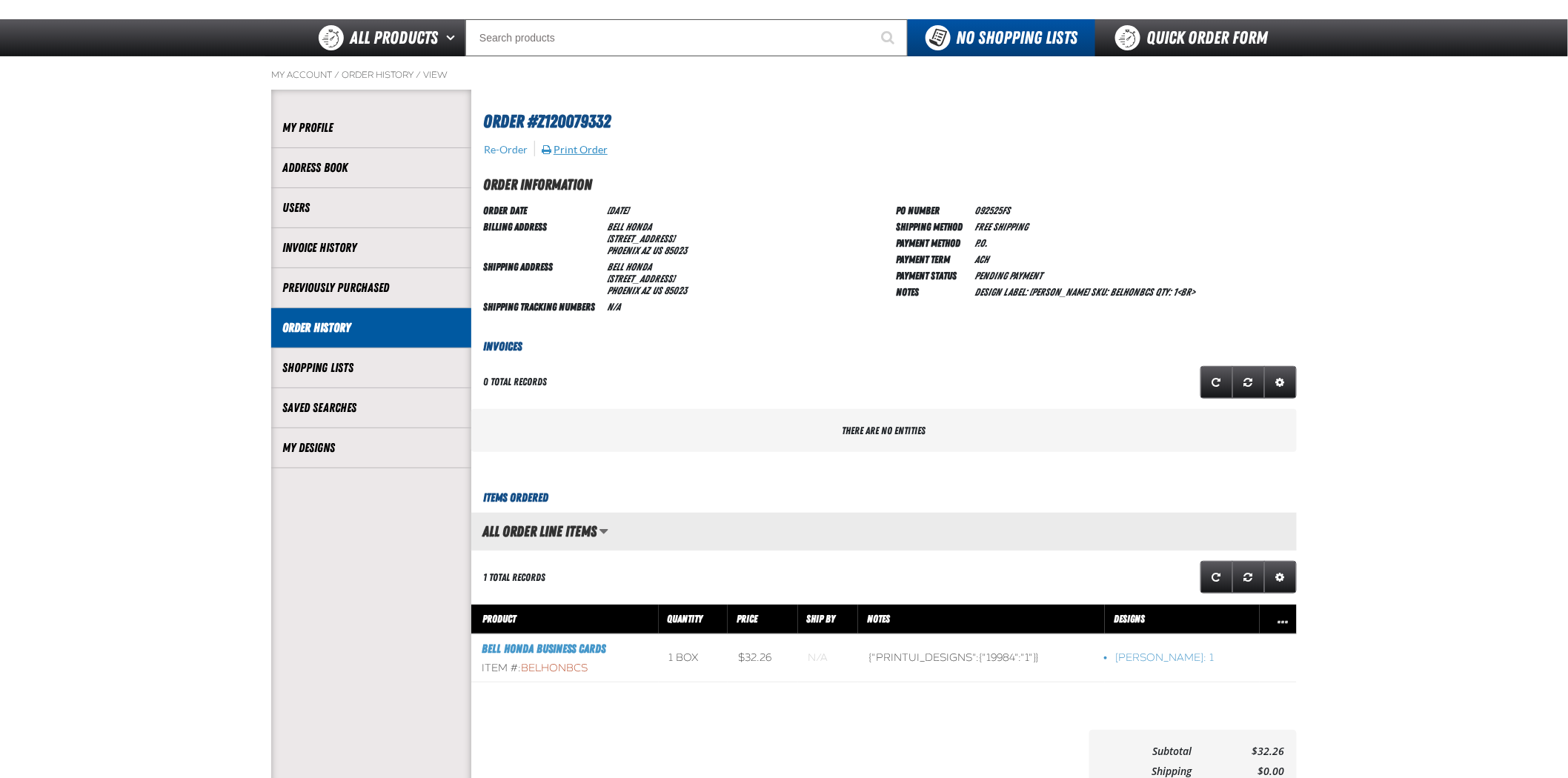
click at [601, 149] on button "Print Order" at bounding box center [574, 149] width 68 height 13
